Goal: Task Accomplishment & Management: Use online tool/utility

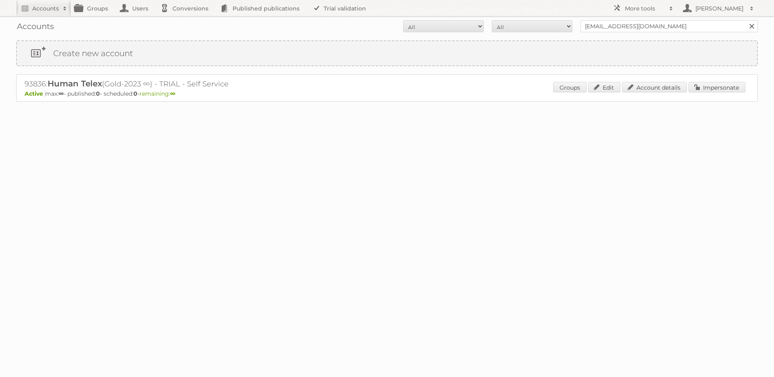
click at [630, 32] on div "Accounts All Active Expired Pending All Paid Trials Self service [EMAIL_ADDRESS…" at bounding box center [387, 26] width 742 height 20
click at [630, 32] on div "Accounts All Active Expired Pending All Paid Trials Self service korondi.judit@…" at bounding box center [387, 26] width 742 height 20
click at [629, 31] on input "korondi.judit@humantelex.hu" at bounding box center [669, 26] width 177 height 12
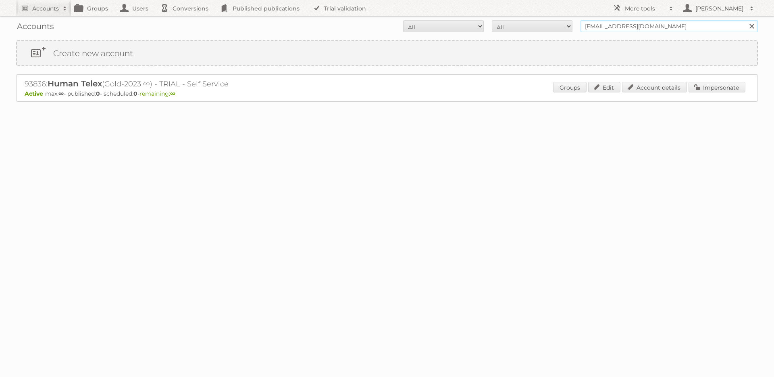
paste input "Titanium Valley Kft."
type input "Titanium Valley Kft."
click at [746, 20] on input "Search" at bounding box center [752, 26] width 12 height 12
click at [635, 88] on link "Account details" at bounding box center [654, 87] width 65 height 10
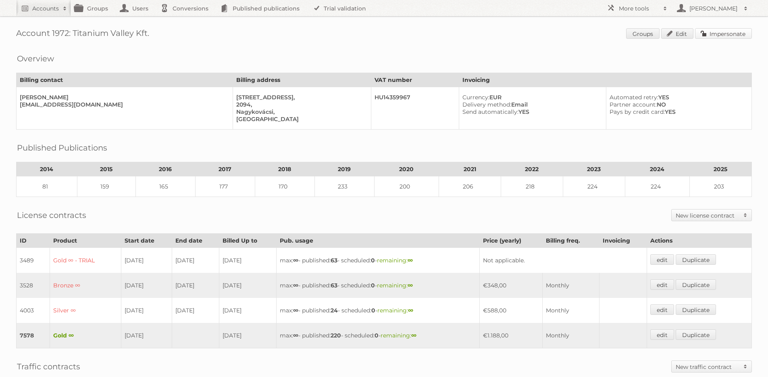
click at [749, 33] on link "Impersonate" at bounding box center [723, 33] width 57 height 10
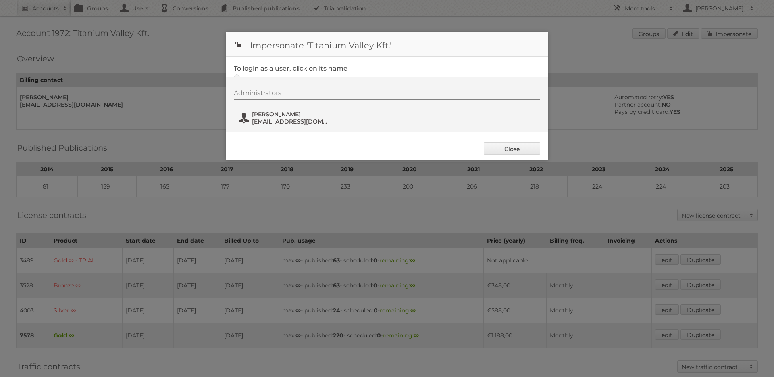
click at [263, 122] on span "[EMAIL_ADDRESS][DOMAIN_NAME]" at bounding box center [291, 121] width 78 height 7
